Goal: Task Accomplishment & Management: Use online tool/utility

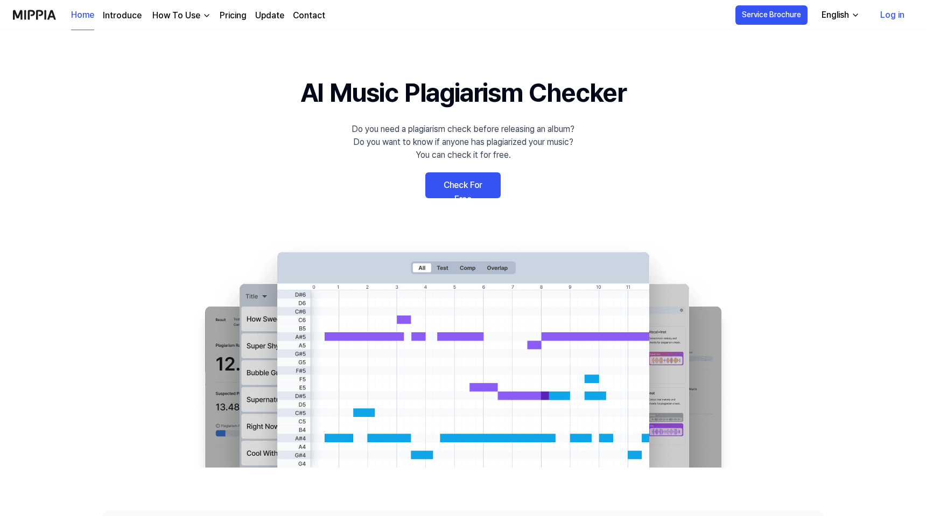
click at [452, 188] on link "Check For Free" at bounding box center [462, 185] width 75 height 26
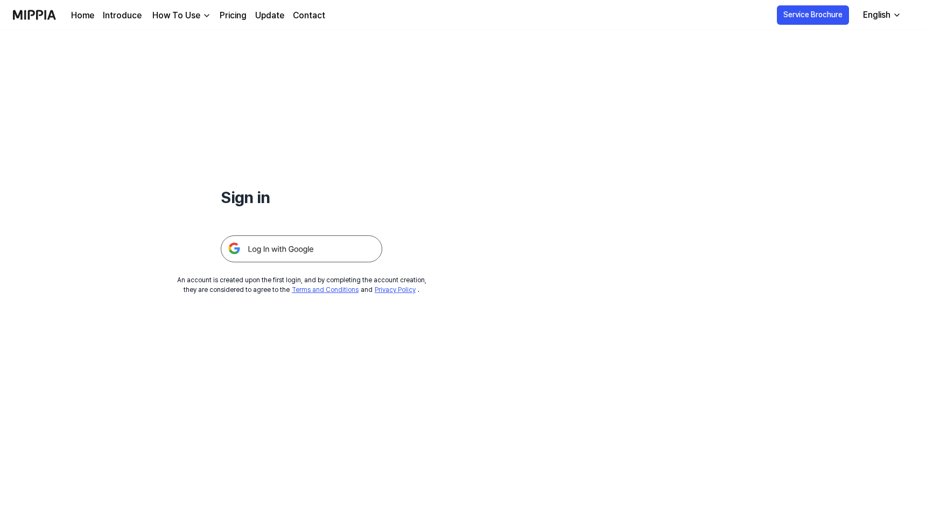
click at [310, 246] on img at bounding box center [302, 248] width 162 height 27
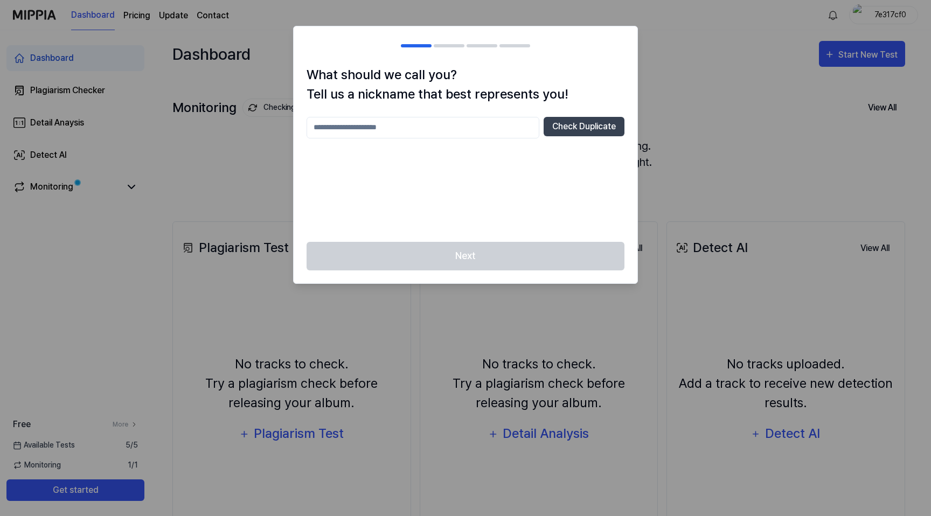
click at [475, 135] on input "text" at bounding box center [422, 128] width 233 height 22
type input "*****"
click at [575, 128] on button "Check Duplicate" at bounding box center [583, 126] width 81 height 19
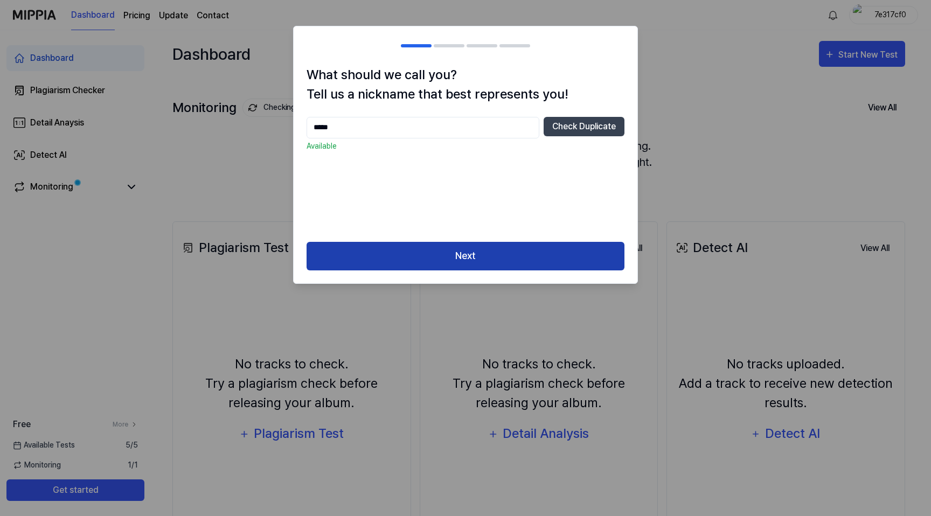
click at [477, 250] on button "Next" at bounding box center [465, 256] width 318 height 29
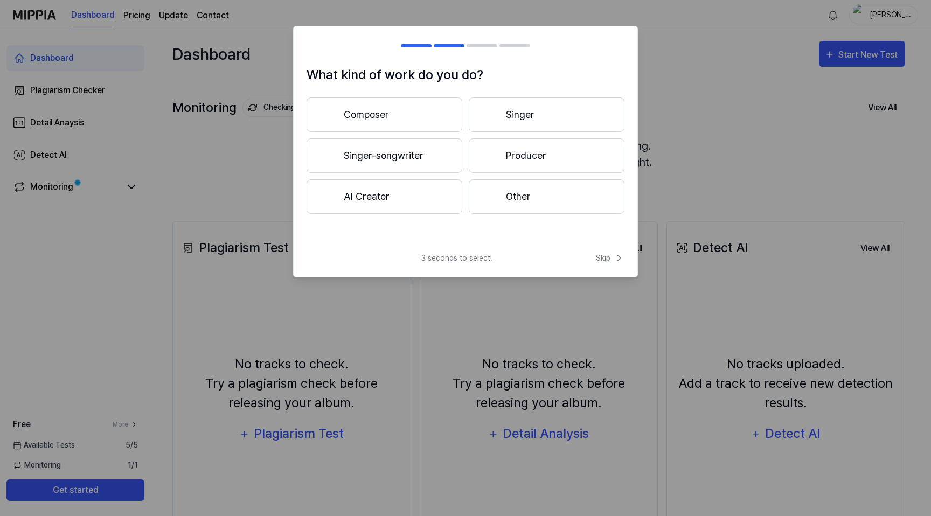
click at [507, 163] on button "Producer" at bounding box center [547, 155] width 156 height 34
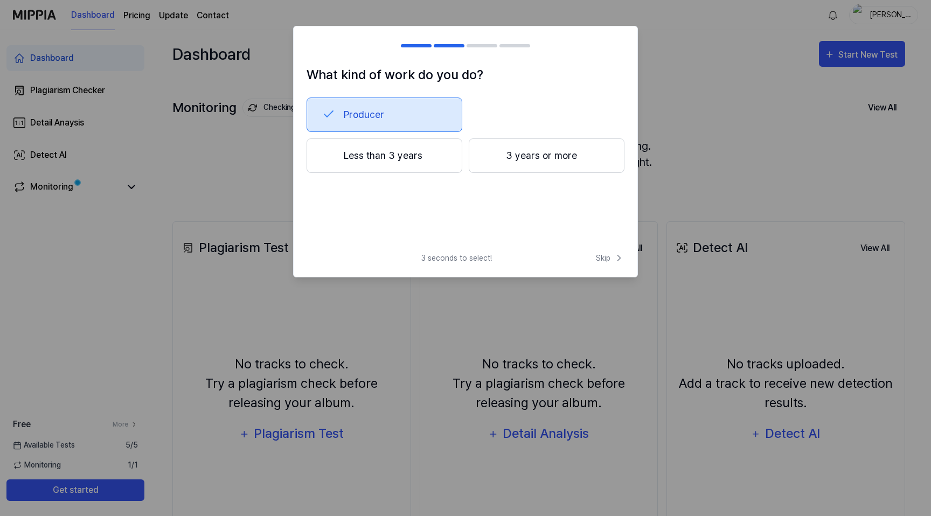
click at [557, 162] on button "3 years or more" at bounding box center [547, 155] width 156 height 34
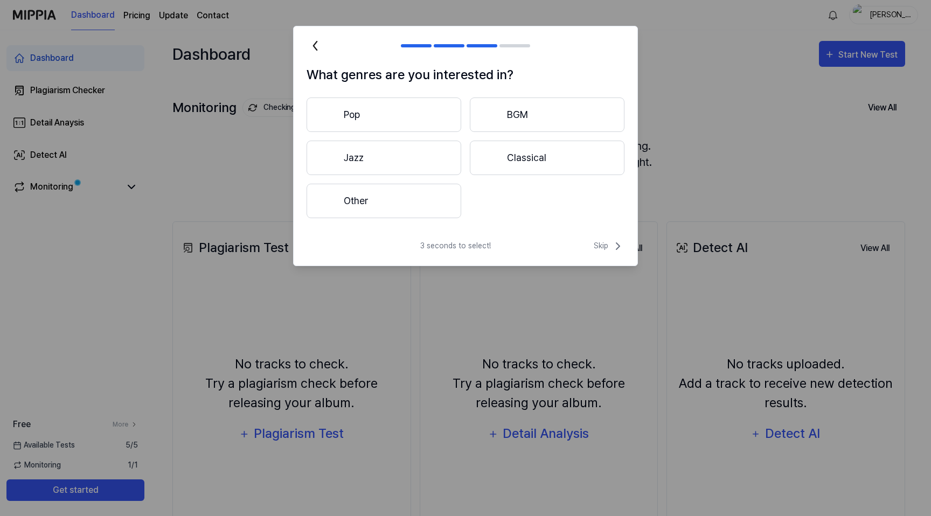
click at [431, 193] on button "Other" at bounding box center [383, 201] width 155 height 34
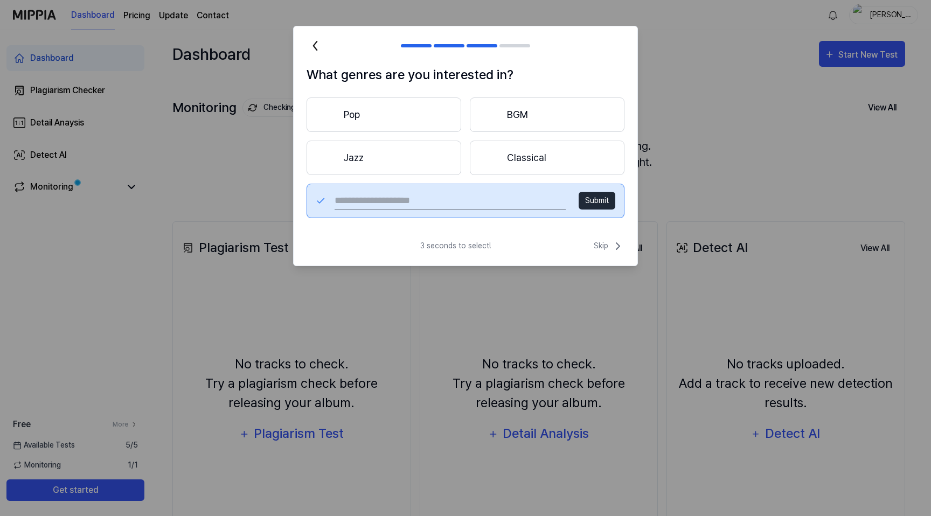
click at [530, 200] on input "text" at bounding box center [449, 200] width 231 height 17
type input "***"
click at [599, 207] on button "Submit" at bounding box center [596, 201] width 37 height 18
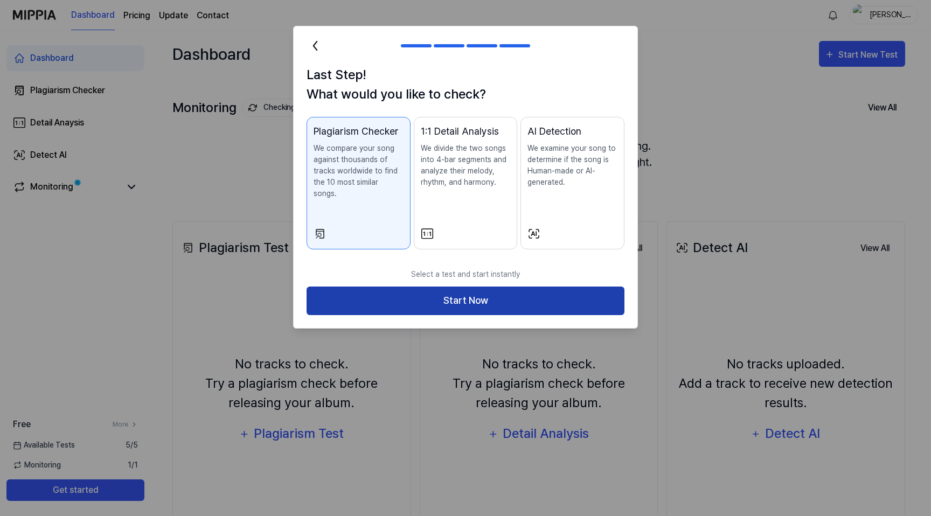
click at [534, 287] on button "Start Now" at bounding box center [465, 301] width 318 height 29
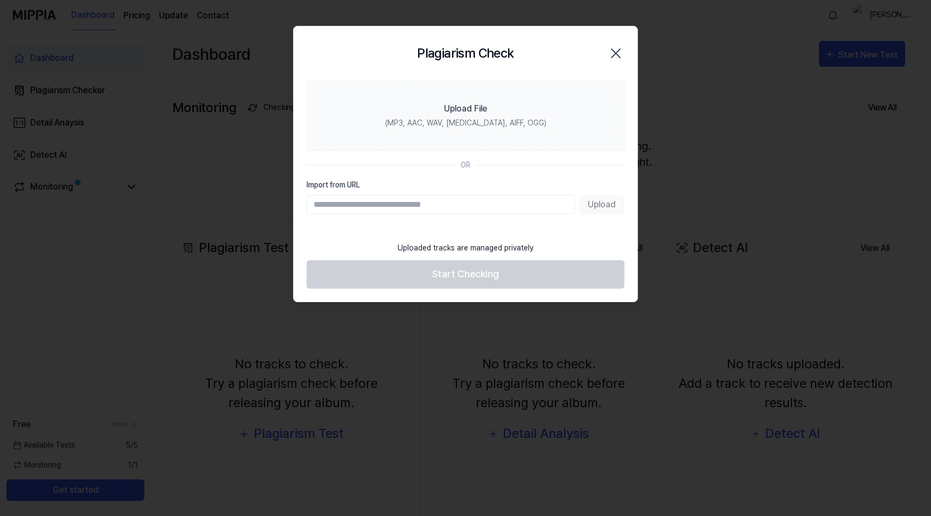
click at [370, 208] on input "Import from URL" at bounding box center [440, 204] width 268 height 19
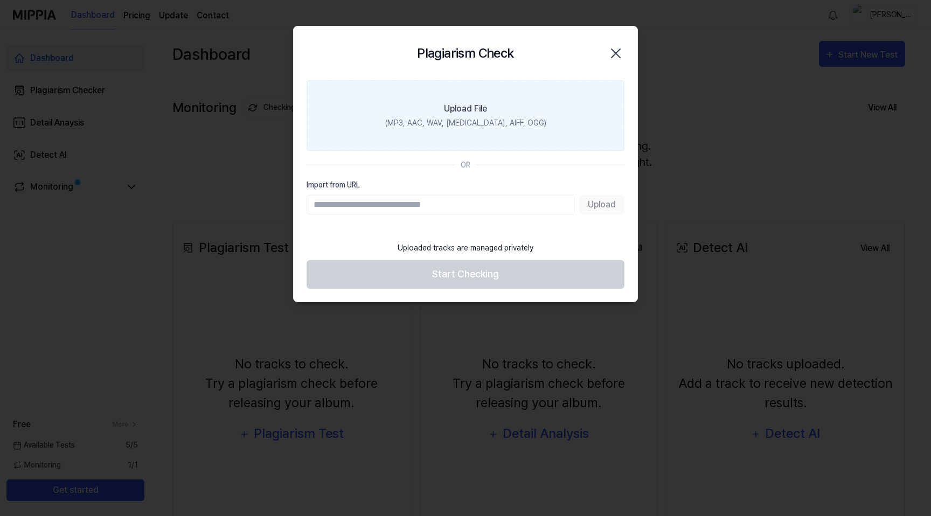
click at [468, 111] on div "Upload File" at bounding box center [465, 108] width 43 height 13
click at [0, 0] on input "Upload File (MP3, AAC, WAV, [MEDICAL_DATA], AIFF, OGG)" at bounding box center [0, 0] width 0 height 0
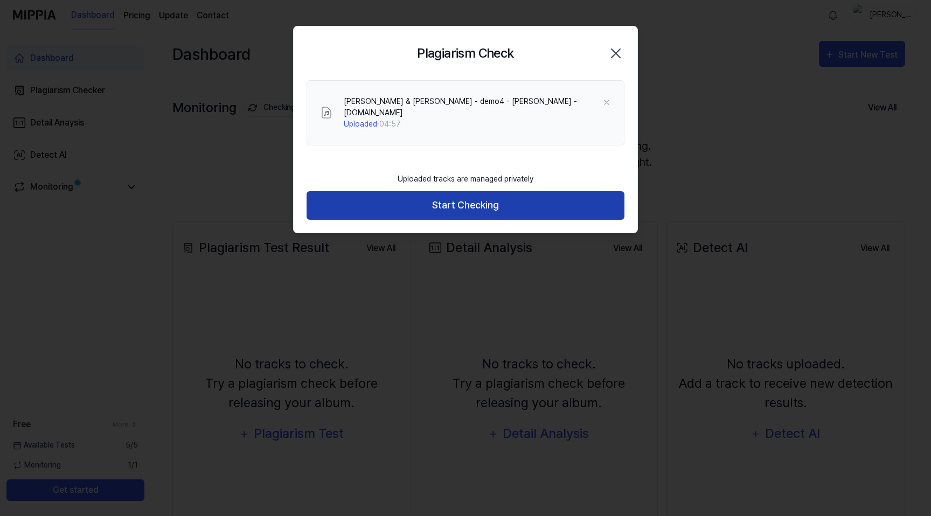
click at [487, 207] on button "Start Checking" at bounding box center [465, 205] width 318 height 29
